Goal: Task Accomplishment & Management: Use online tool/utility

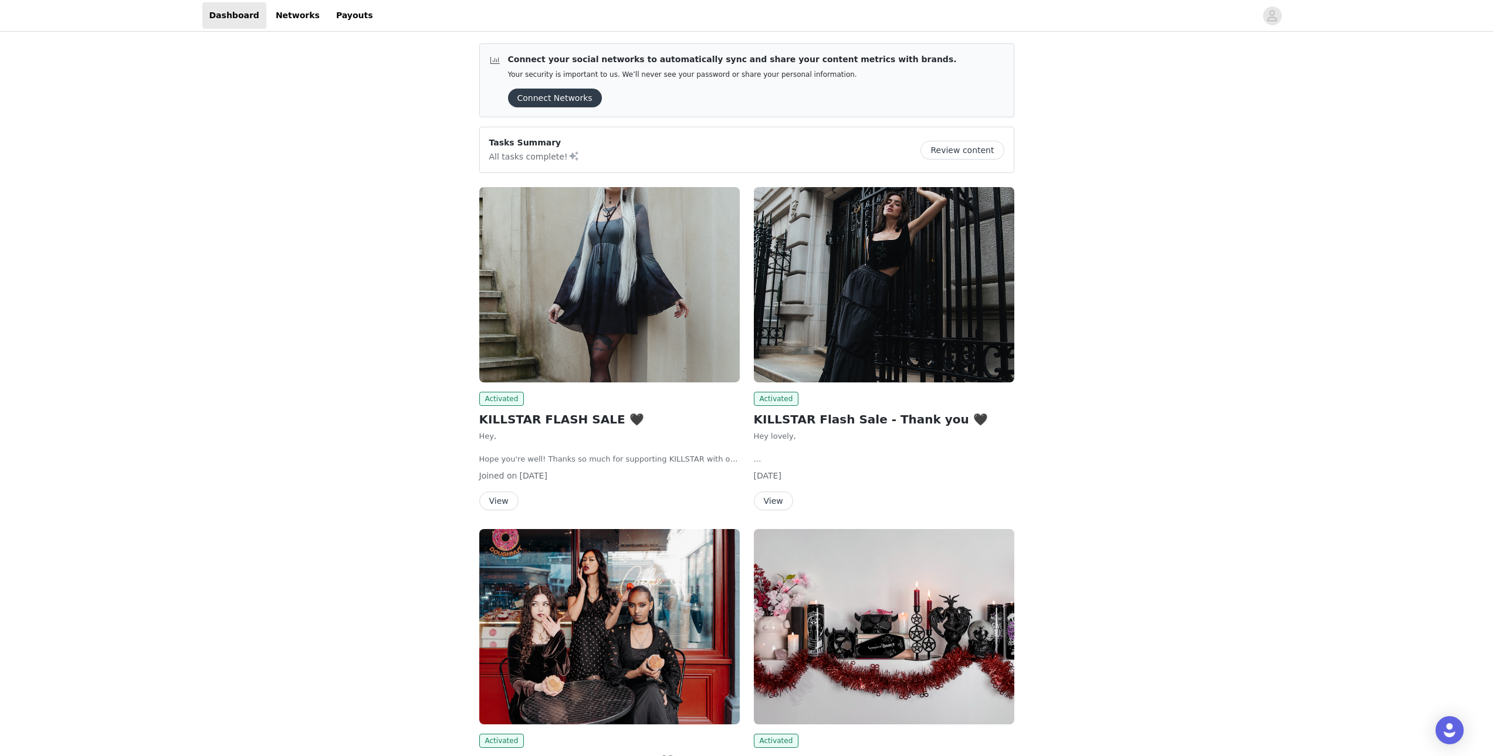
click at [782, 494] on button "View" at bounding box center [773, 501] width 39 height 19
click at [626, 324] on img at bounding box center [609, 284] width 260 height 195
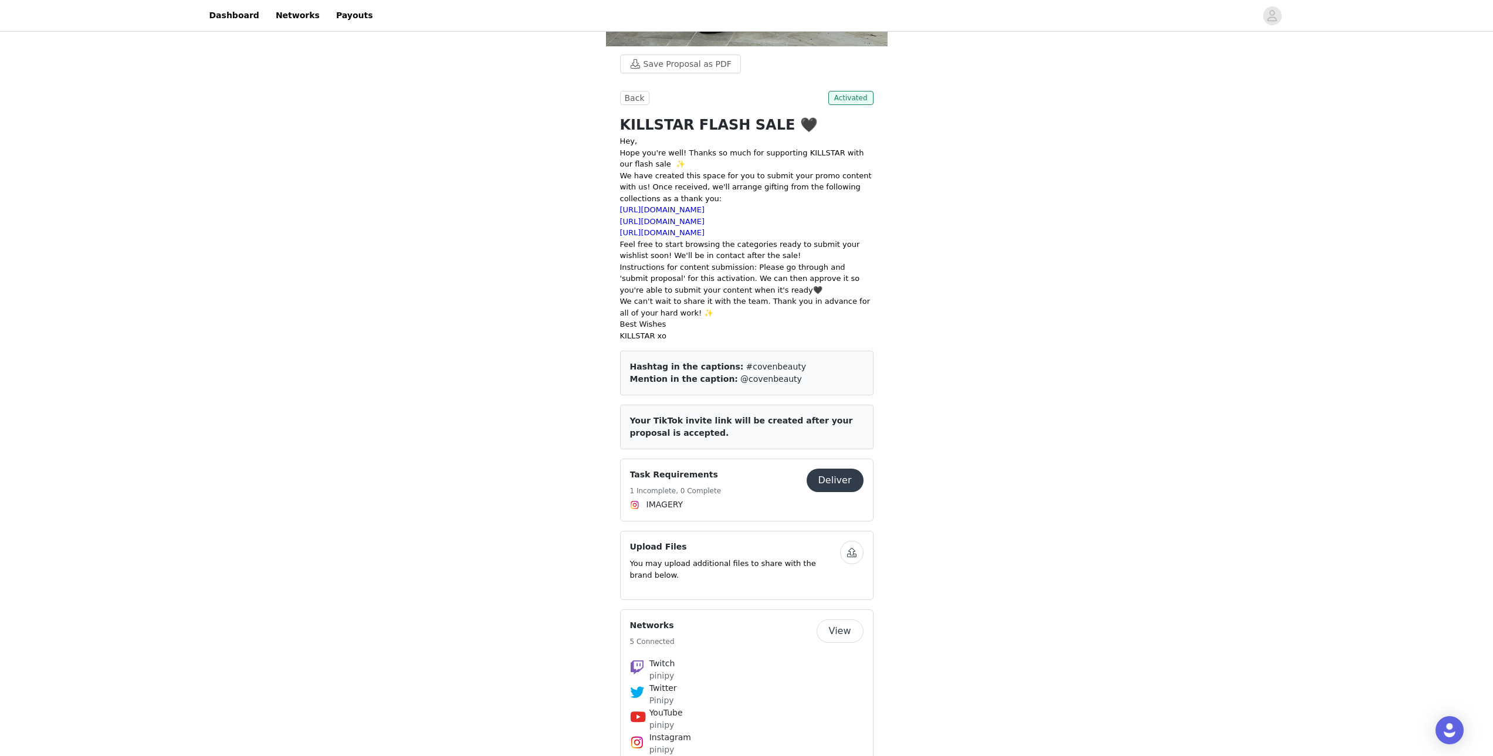
scroll to position [457, 0]
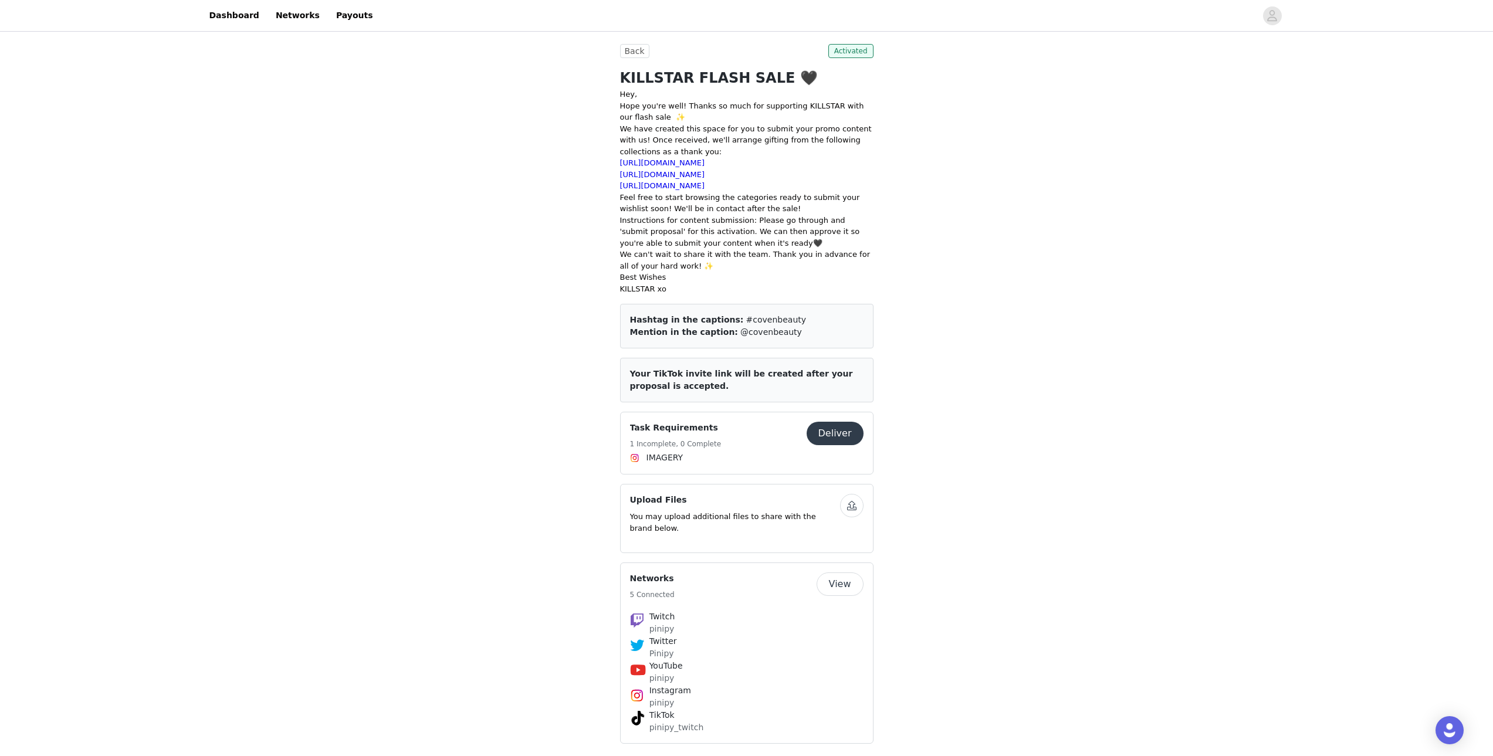
click at [833, 437] on button "Deliver" at bounding box center [834, 433] width 57 height 23
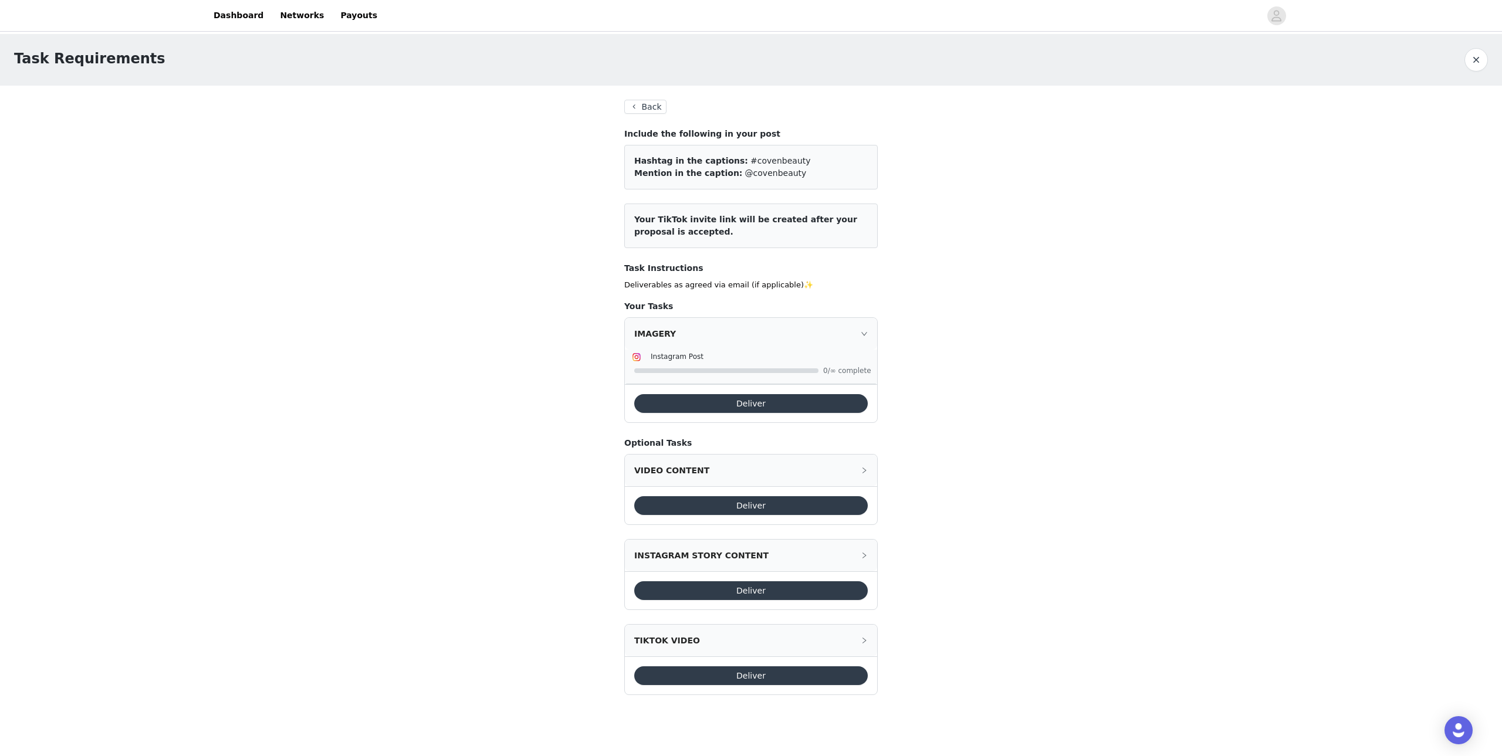
click at [745, 401] on button "Deliver" at bounding box center [750, 403] width 233 height 19
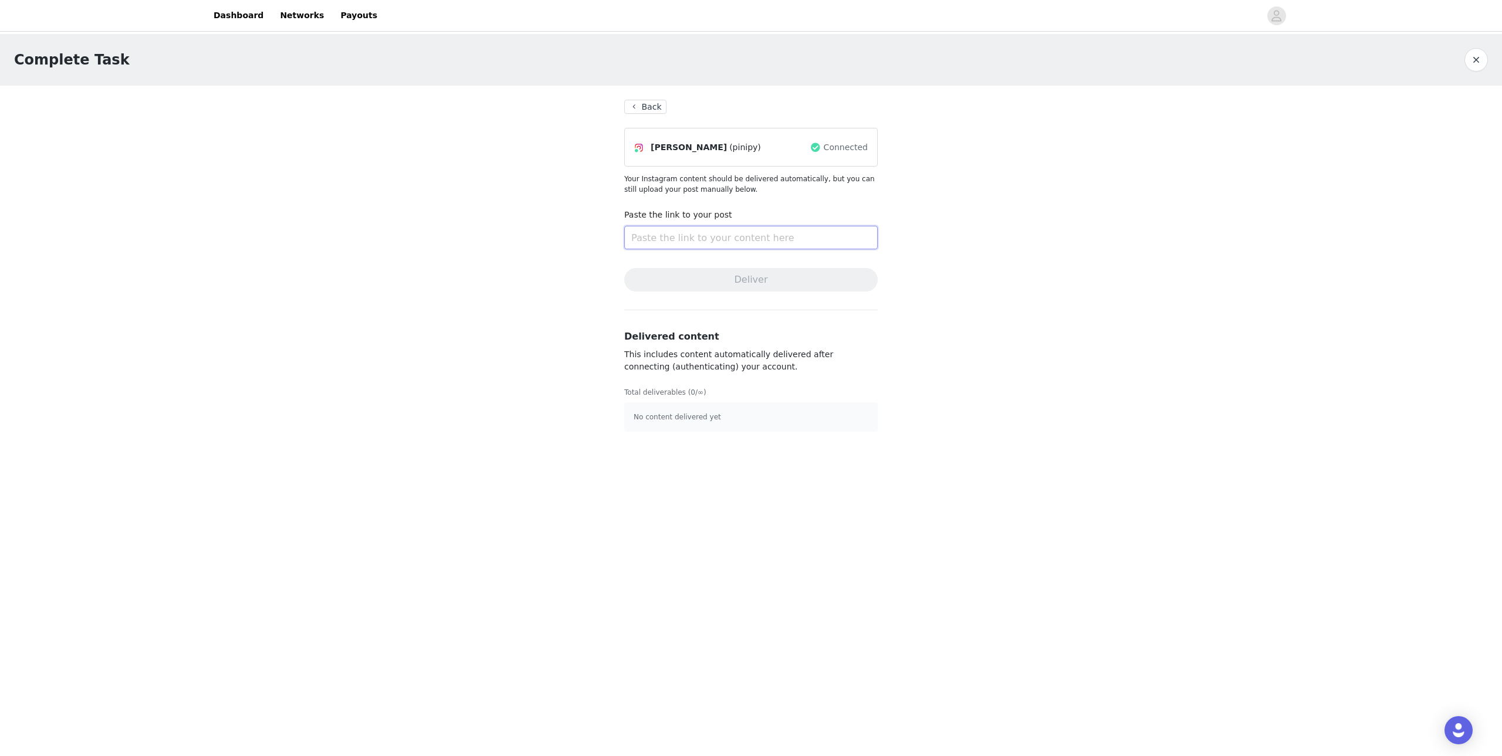
click at [665, 240] on input "text" at bounding box center [750, 237] width 253 height 23
paste input "[URL][DOMAIN_NAME]"
type input "[URL][DOMAIN_NAME]"
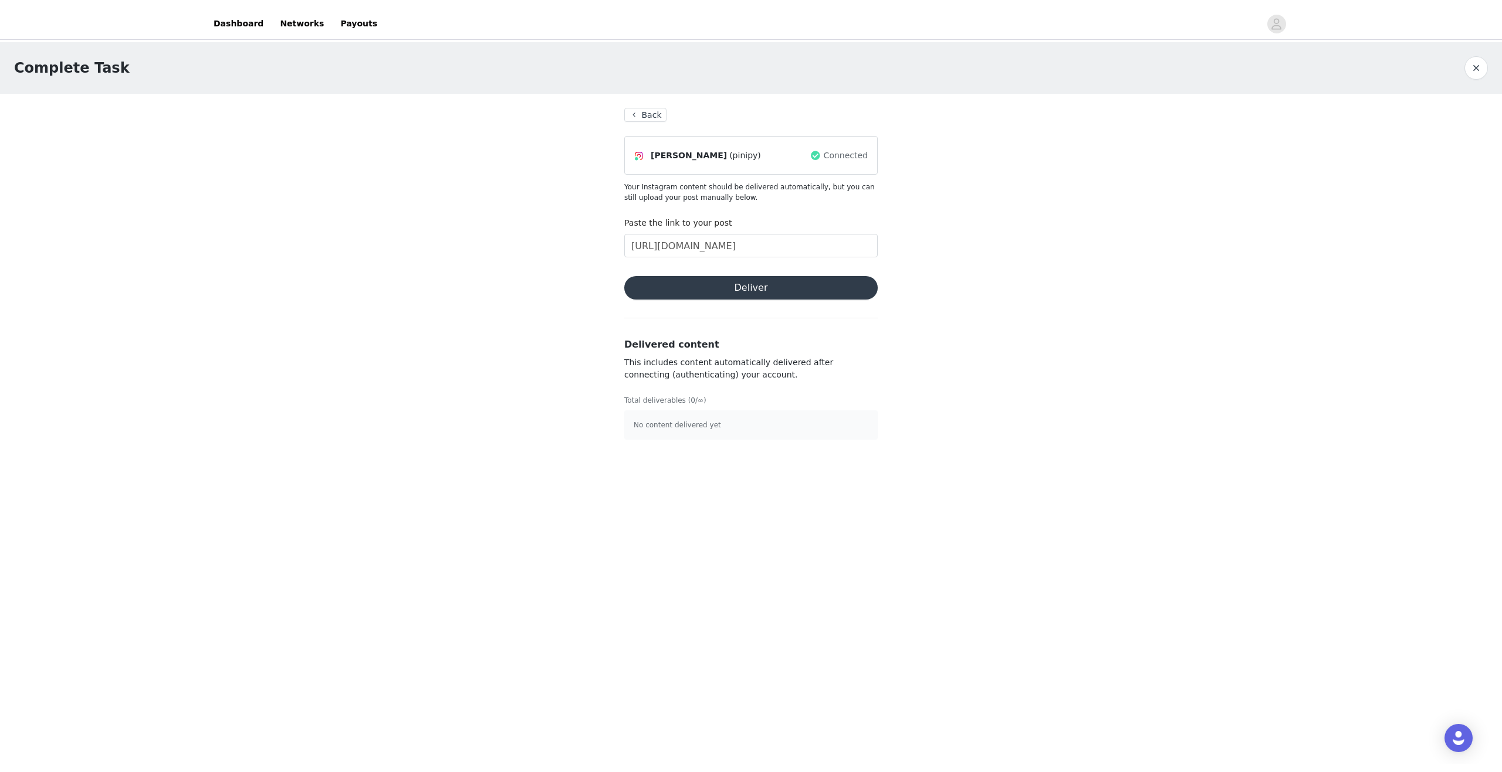
scroll to position [0, 0]
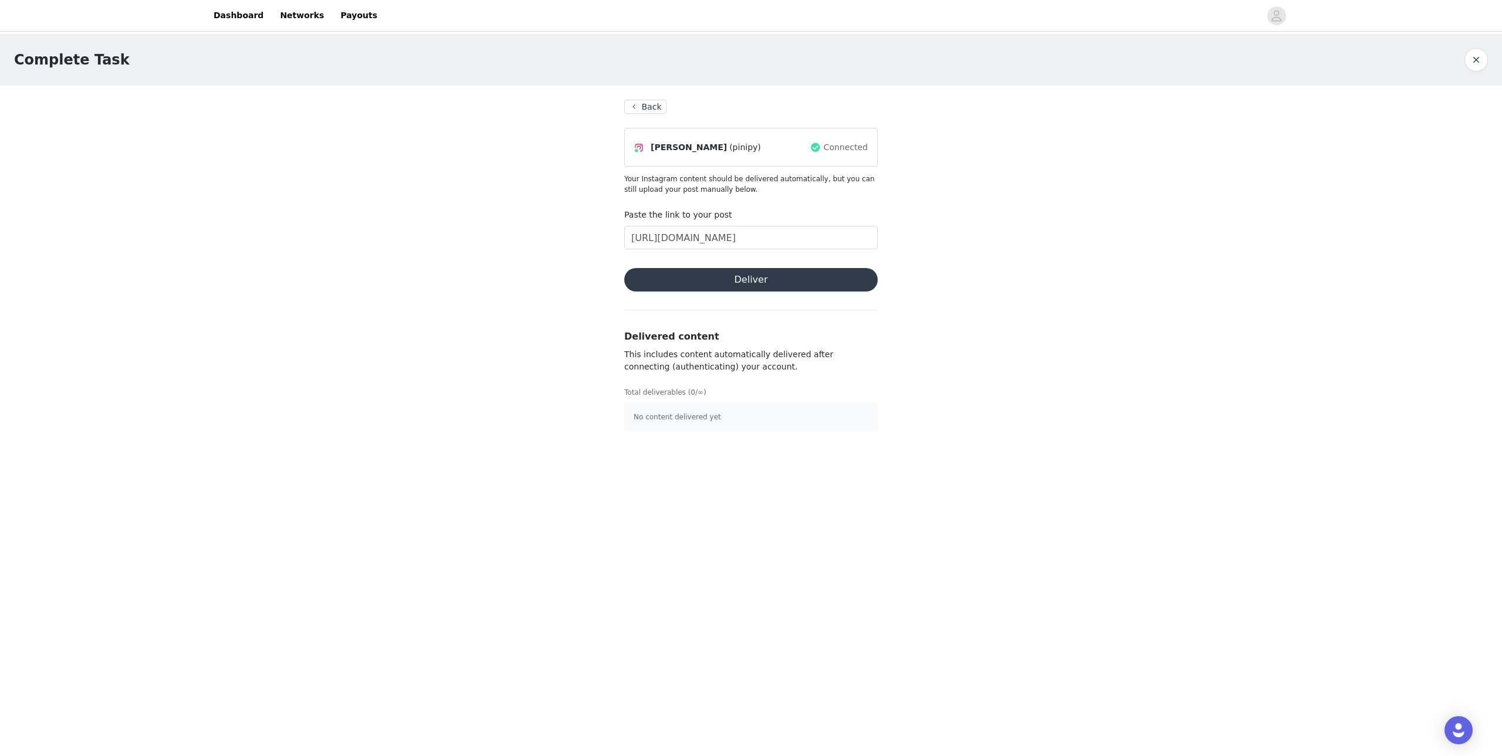
click at [770, 286] on button "Deliver" at bounding box center [750, 279] width 253 height 23
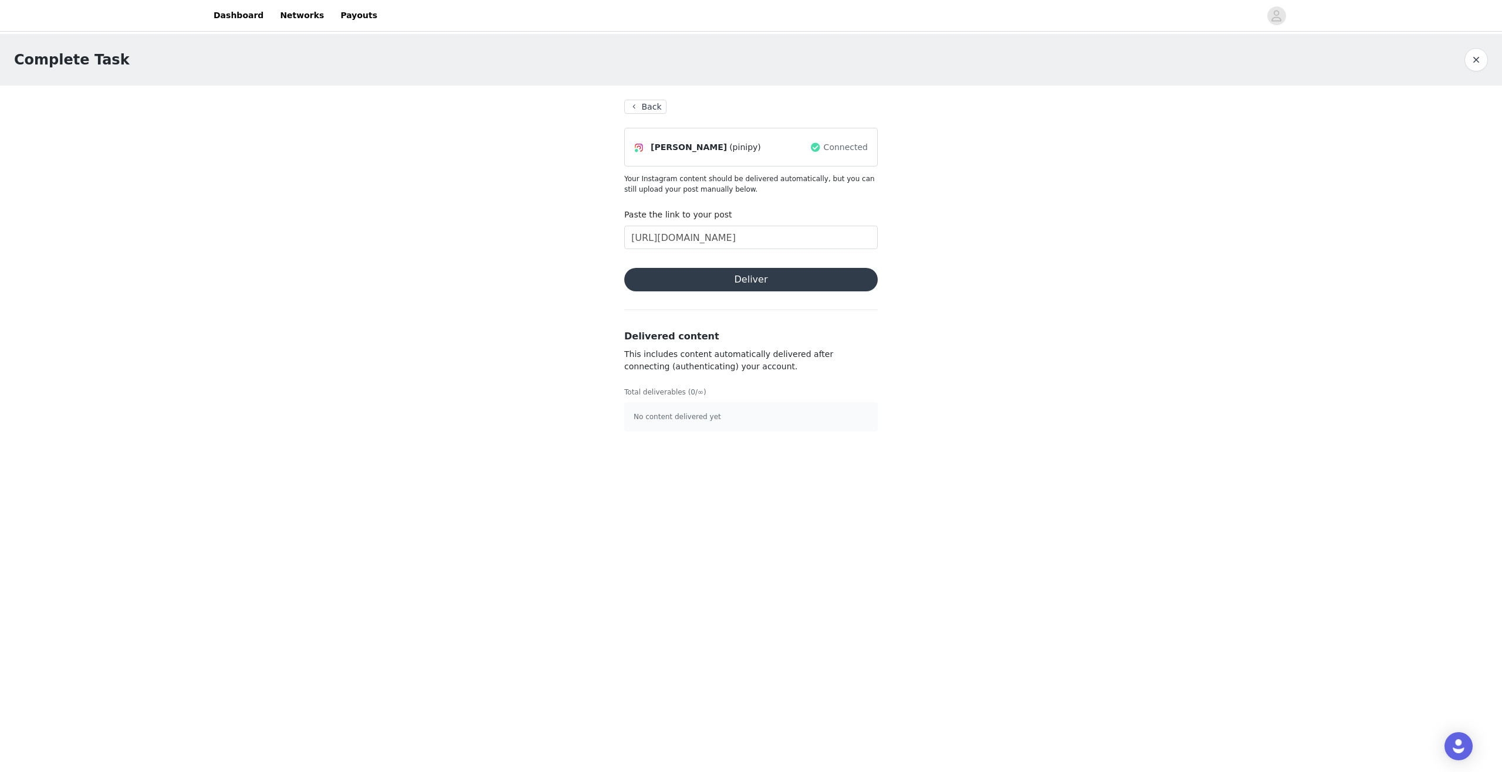
click at [761, 284] on button "Deliver" at bounding box center [750, 279] width 253 height 23
